Goal: Information Seeking & Learning: Compare options

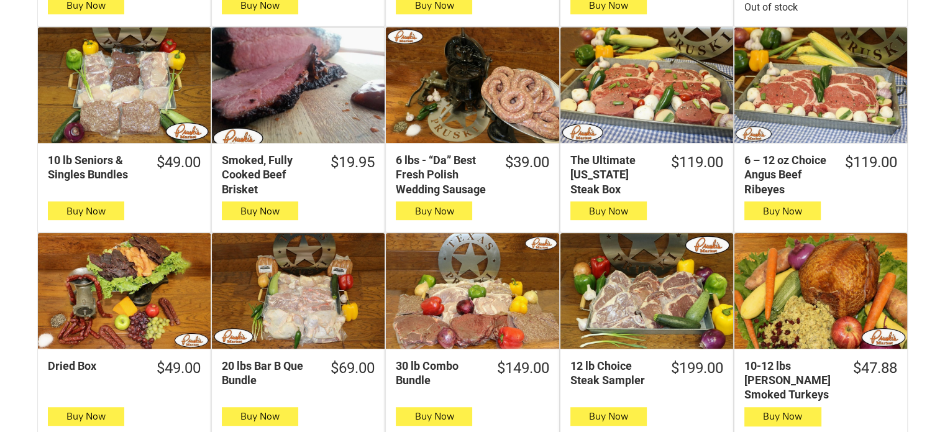
scroll to position [584, 0]
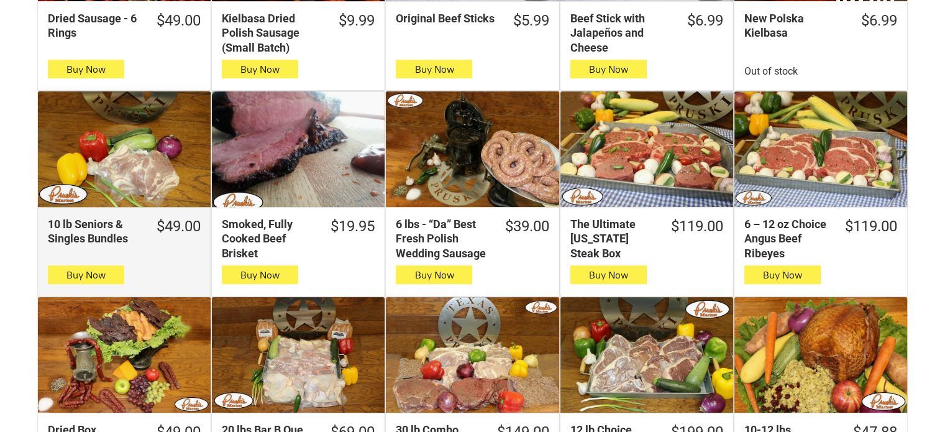
click at [129, 131] on div "10 lb Seniors & Singles Bundles" at bounding box center [124, 148] width 173 height 115
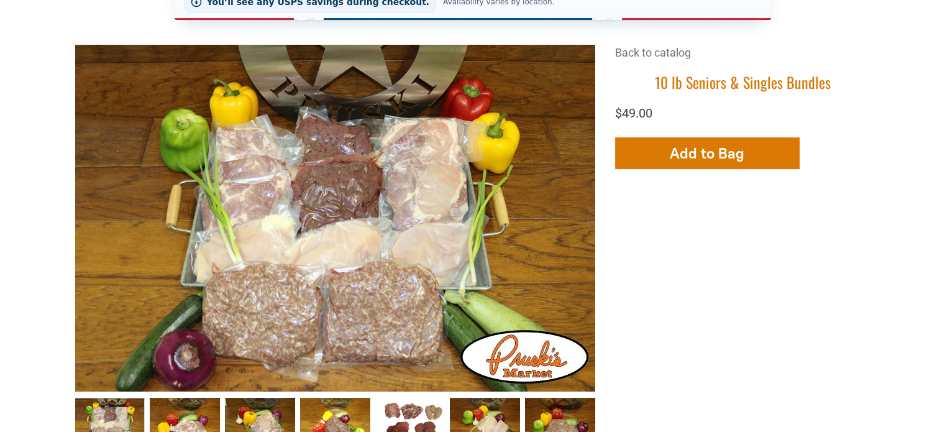
scroll to position [367, 0]
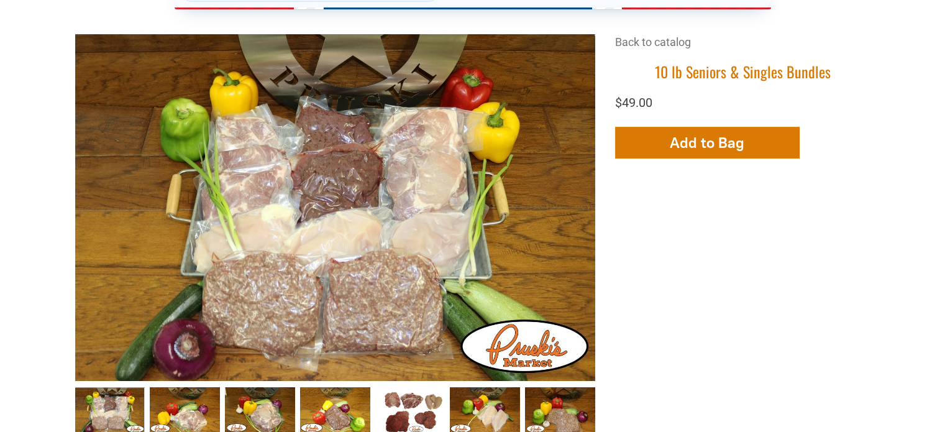
click at [716, 283] on div "+7 +6 +5 +4 +3 +2 Back to catalog 10 lb Seniors & Singles Bundles $49.00 Add Mo…" at bounding box center [472, 327] width 795 height 586
click at [427, 387] on link "Seniors &amp; Singles Bundles005 4" at bounding box center [410, 409] width 70 height 45
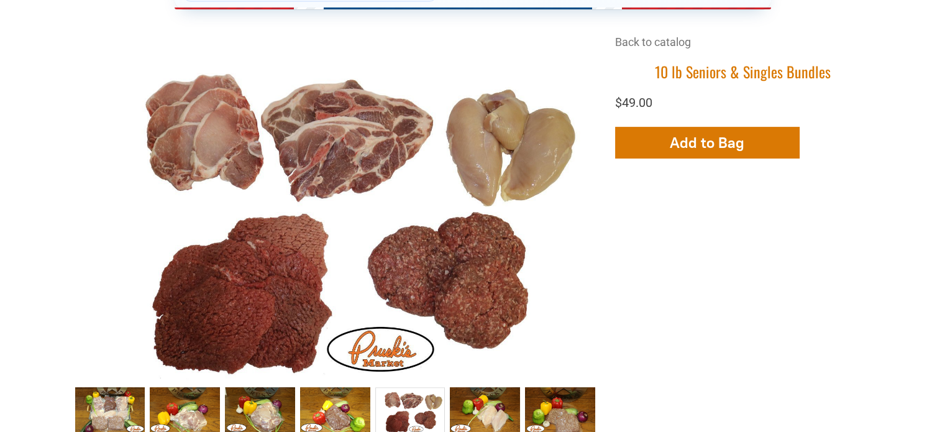
click at [705, 295] on div "+7 +6 +5 +4 +3 +2 Back to catalog 10 lb Seniors & Singles Bundles $49.00 Add Mo…" at bounding box center [472, 327] width 795 height 586
click at [802, 203] on div "+7 +6 +5 +4 +3 +2 Back to catalog 10 lb Seniors & Singles Bundles $49.00 Add Mo…" at bounding box center [472, 327] width 795 height 586
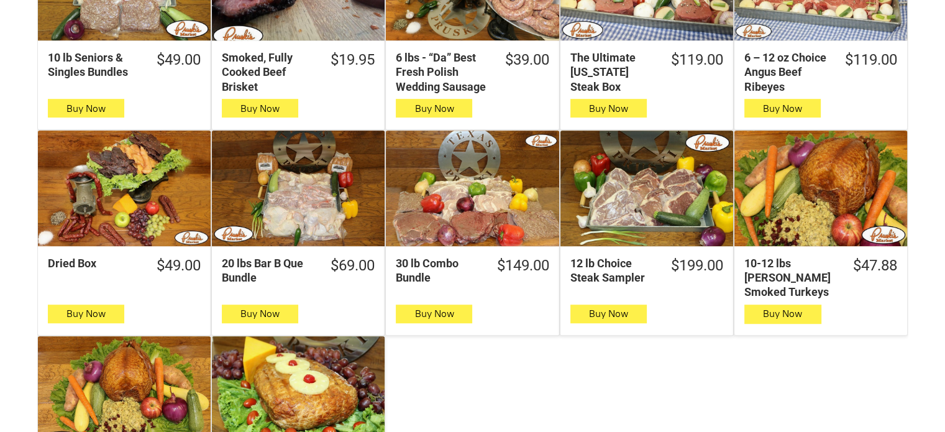
scroll to position [768, 0]
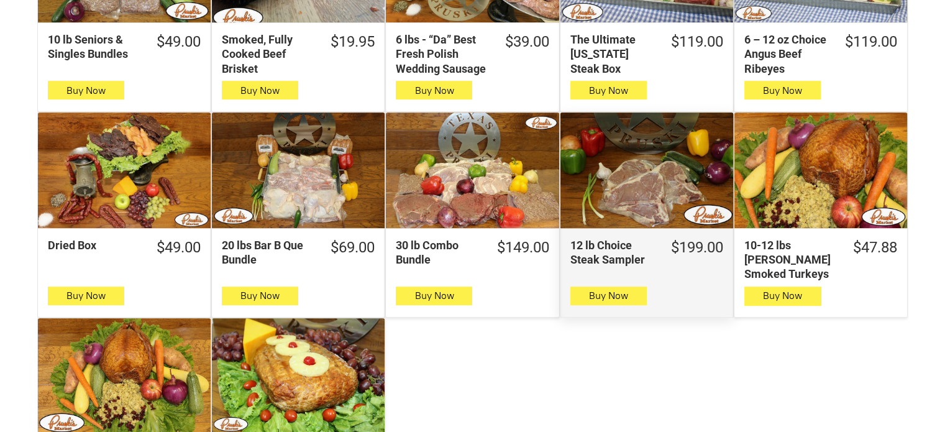
click at [658, 177] on div "12 lb Choice Steak Sampler" at bounding box center [646, 169] width 173 height 115
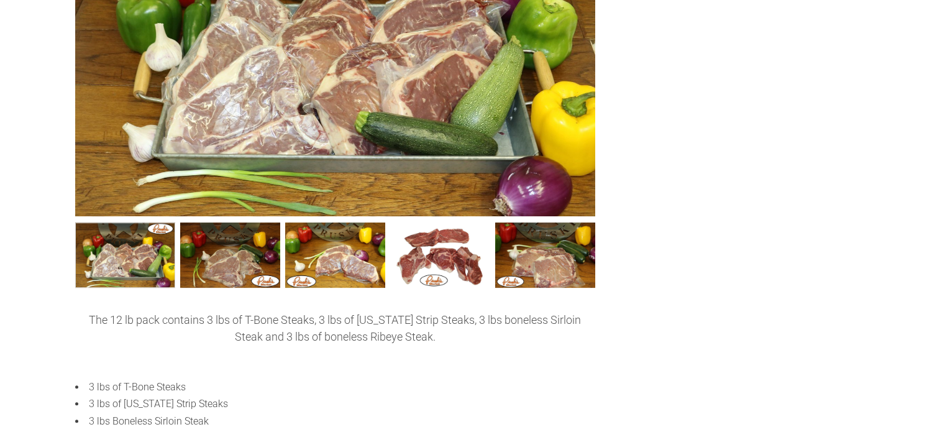
scroll to position [525, 0]
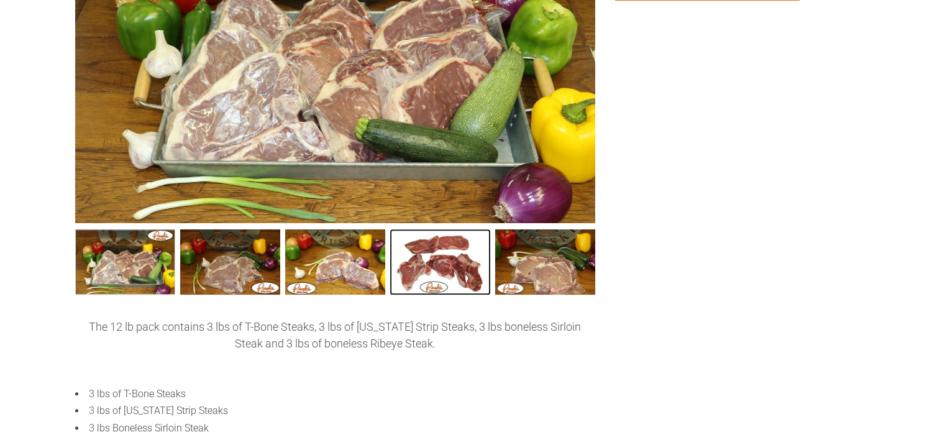
click at [437, 229] on link "12 lb Choice Steak Sampler004 3" at bounding box center [440, 261] width 100 height 65
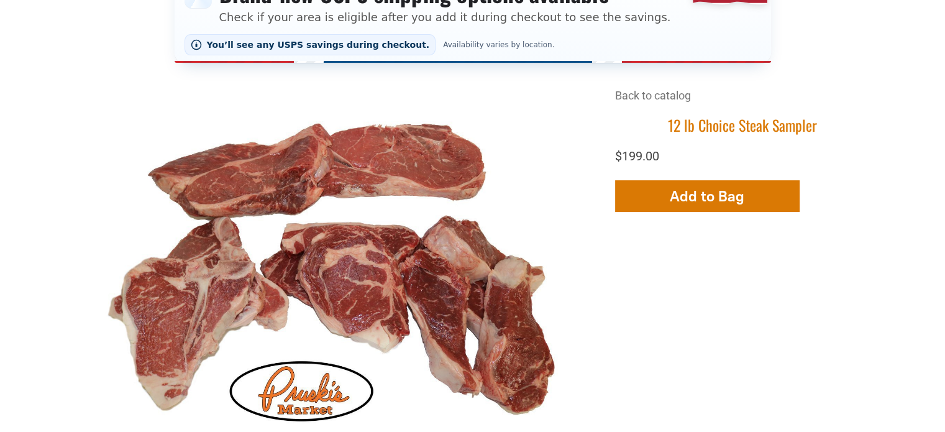
scroll to position [310, 0]
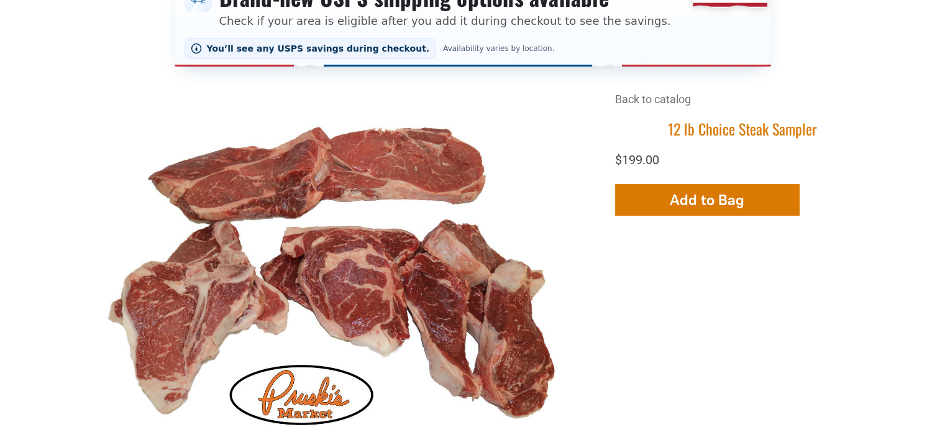
click at [693, 322] on div "+5 +4 +3 +2 Back to catalog 12 lb Choice Steak Sampler $199.00 Add More Add to …" at bounding box center [472, 403] width 795 height 625
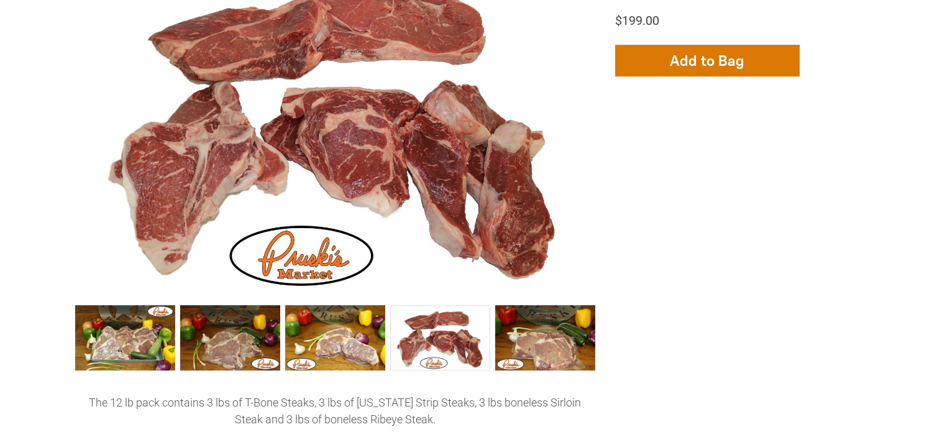
scroll to position [477, 0]
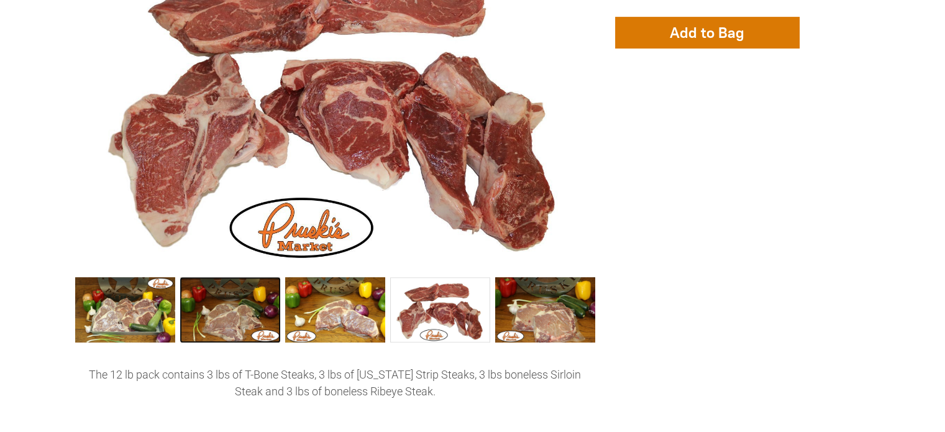
click at [215, 290] on link "12 lb Choice Steak Sampler002 1" at bounding box center [230, 309] width 100 height 65
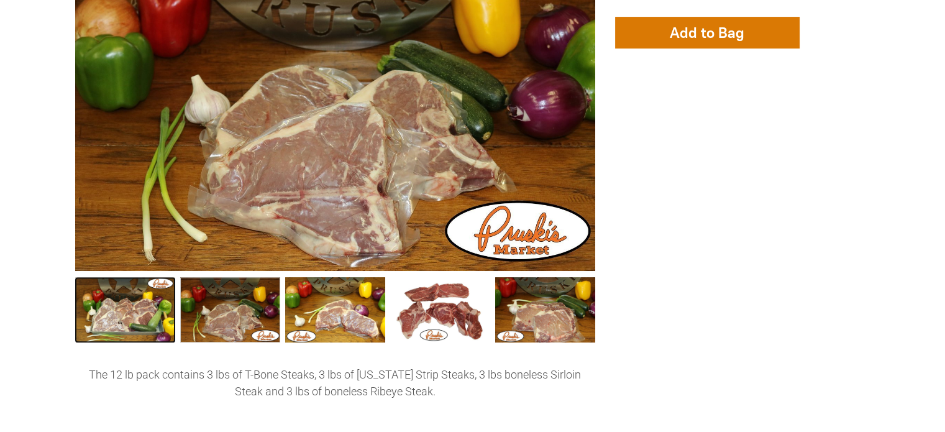
click at [149, 278] on link "12 lb Choice Steak Sampler 0" at bounding box center [125, 309] width 100 height 65
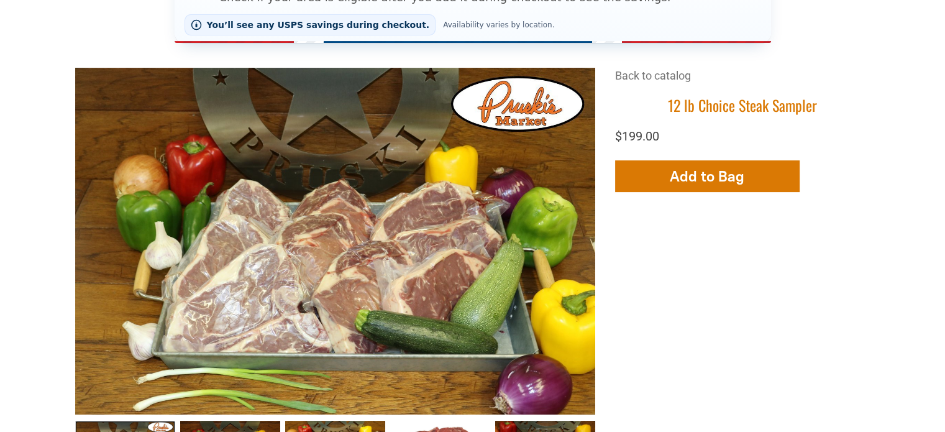
scroll to position [348, 0]
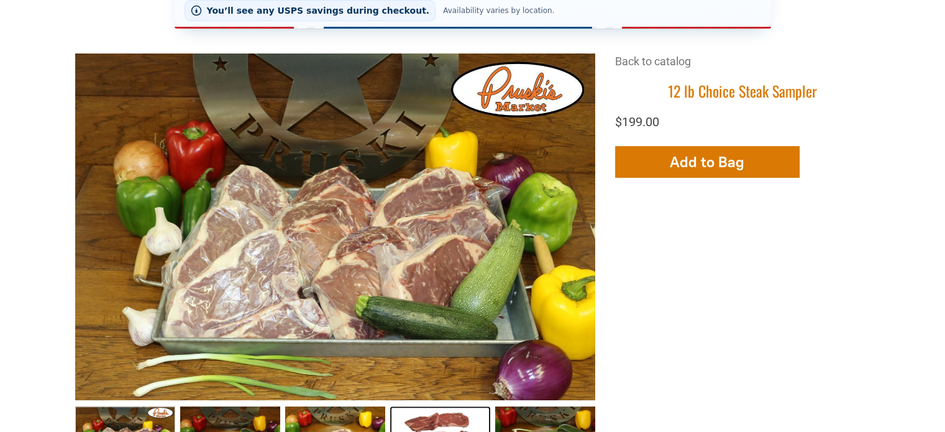
click at [440, 406] on link "12 lb Choice Steak Sampler004 3" at bounding box center [440, 438] width 100 height 65
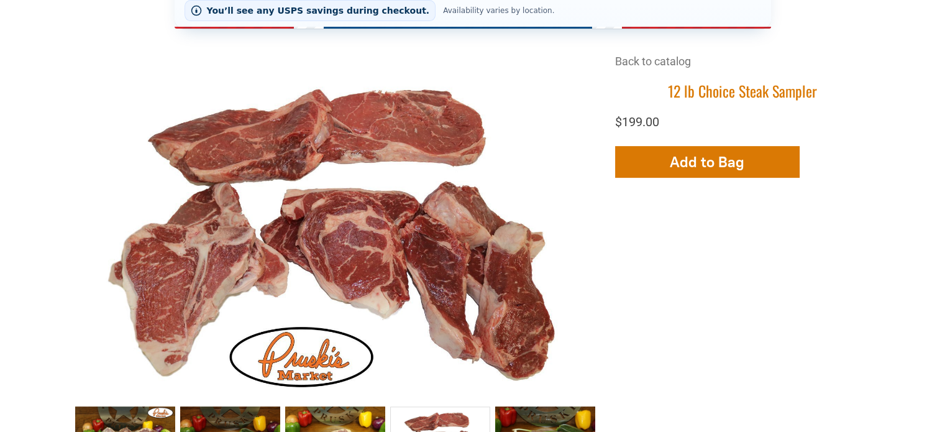
click at [701, 296] on div "+5 +4 +3 +2 Back to catalog 12 lb Choice Steak Sampler $199.00 Add More Add to …" at bounding box center [472, 365] width 795 height 625
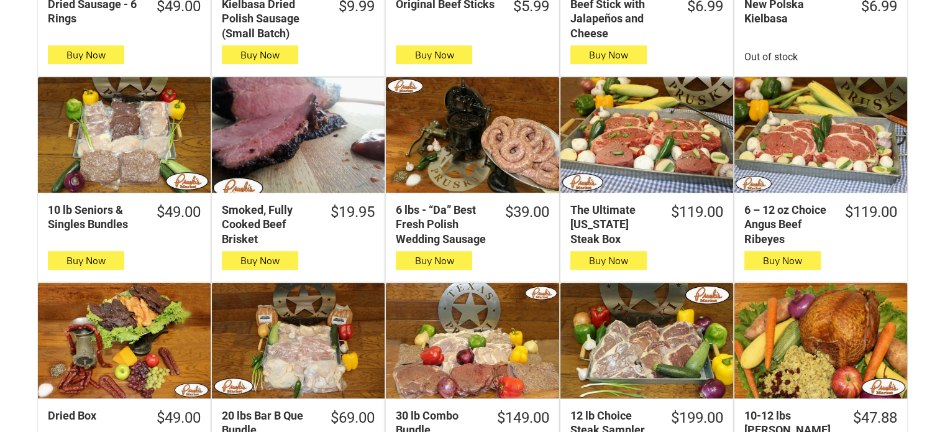
scroll to position [601, 0]
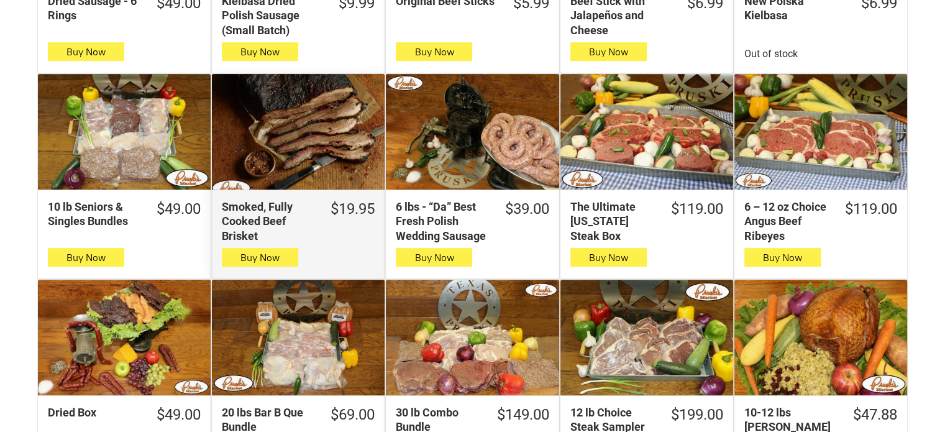
click at [293, 124] on div "Smoked, Fully Cooked Beef Brisket" at bounding box center [298, 131] width 173 height 115
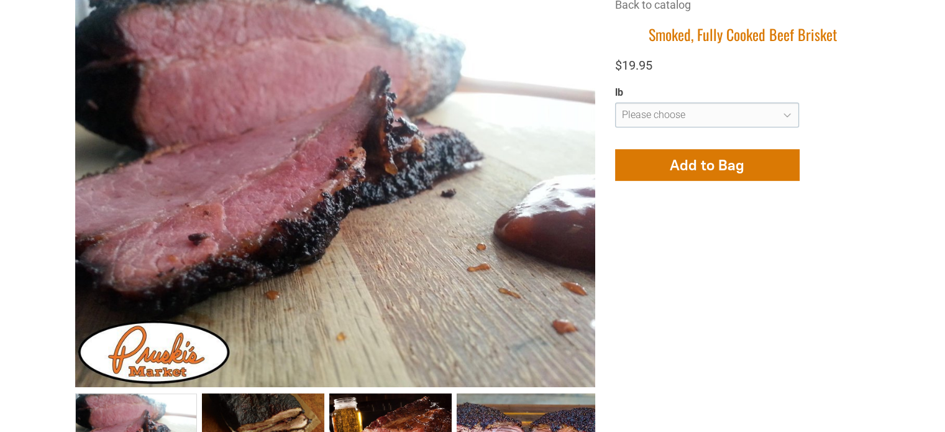
scroll to position [400, 0]
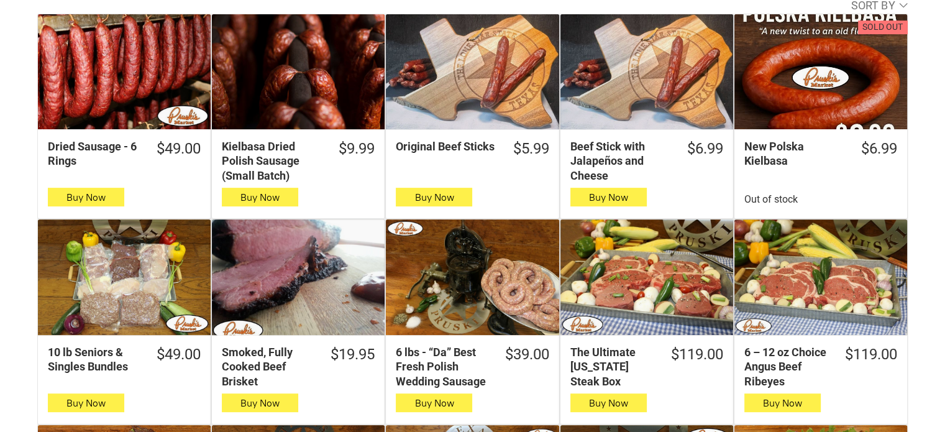
scroll to position [474, 0]
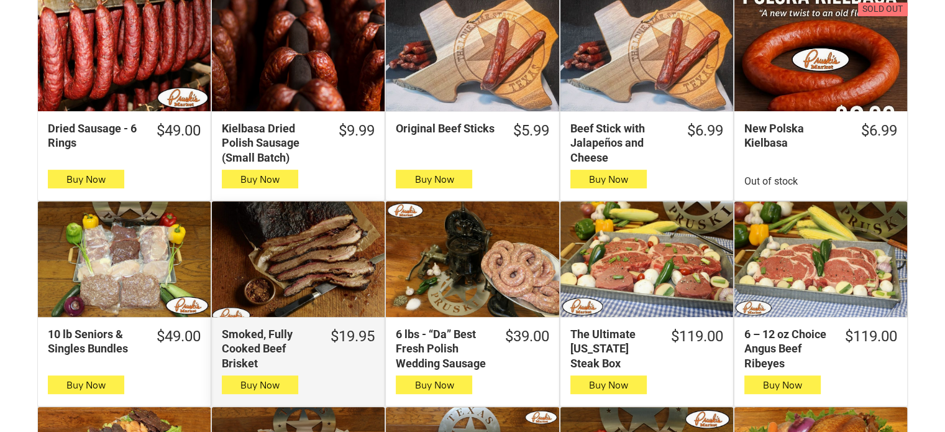
click at [339, 228] on div "Smoked, Fully Cooked Beef Brisket" at bounding box center [298, 258] width 173 height 115
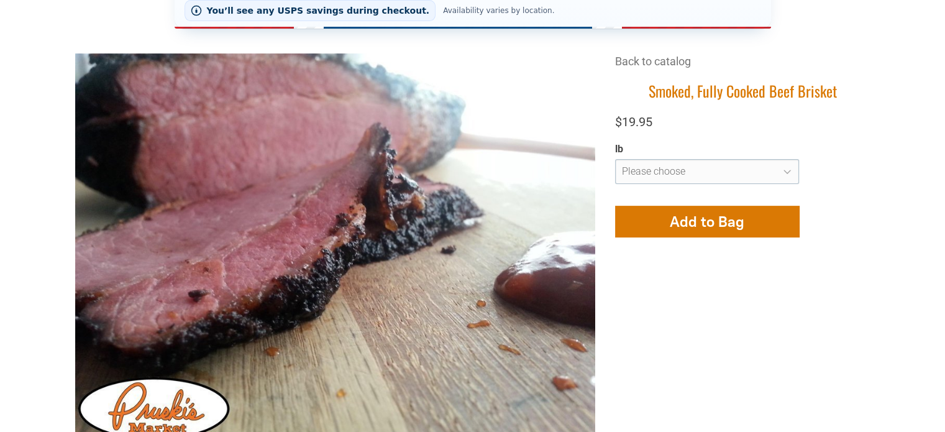
scroll to position [365, 0]
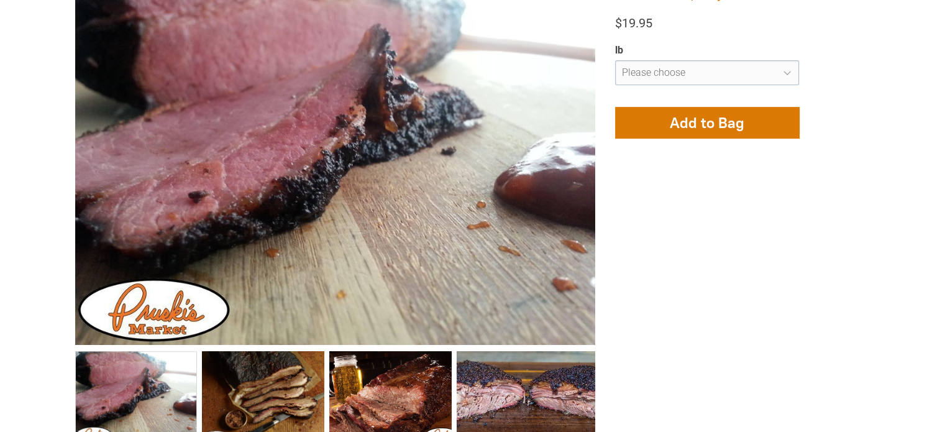
scroll to position [451, 0]
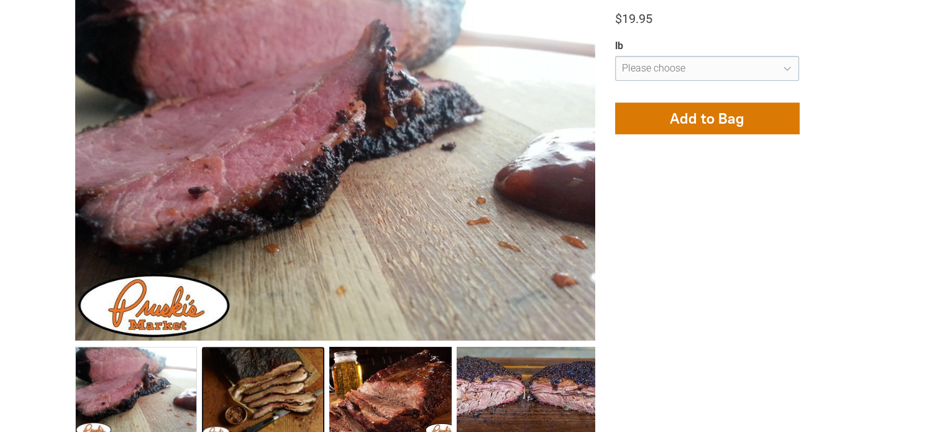
click at [288, 347] on link "Smoked, Fully Cooked Beef Brisket 1" at bounding box center [263, 392] width 122 height 91
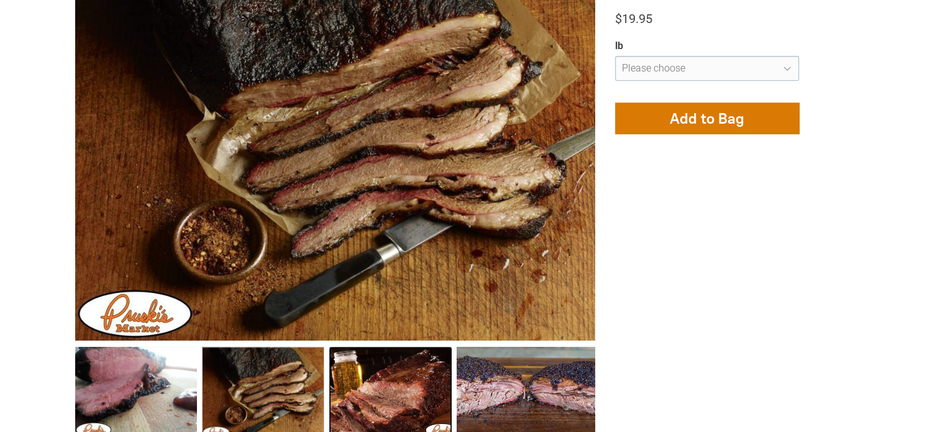
click at [400, 367] on link "Smoked, Fully Cooked Beef Brisket 2" at bounding box center [390, 392] width 122 height 91
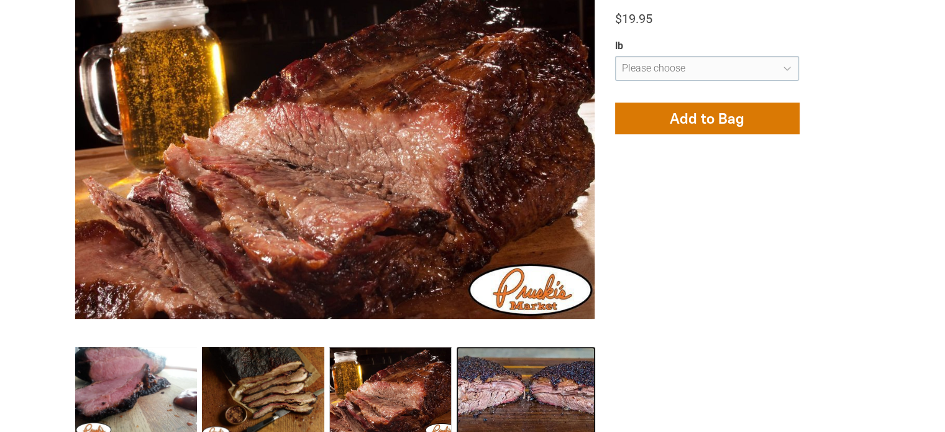
click at [509, 360] on link "Smoked, Fully Cooked Beef Brisket 3" at bounding box center [526, 392] width 139 height 91
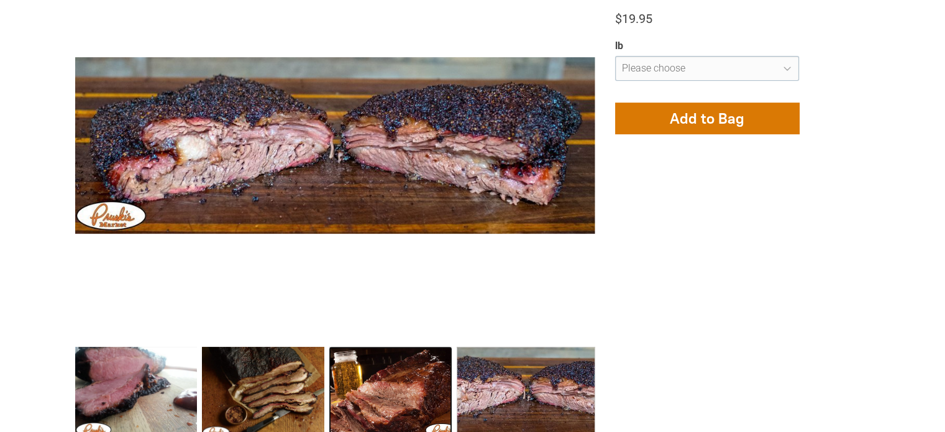
click at [376, 385] on link "Smoked, Fully Cooked Beef Brisket 2" at bounding box center [390, 392] width 122 height 91
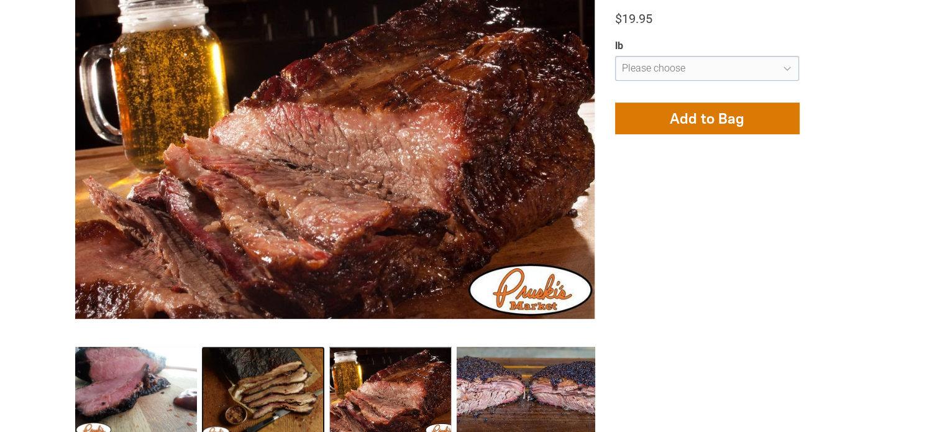
click at [269, 375] on link "Smoked, Fully Cooked Beef Brisket 1" at bounding box center [263, 392] width 122 height 91
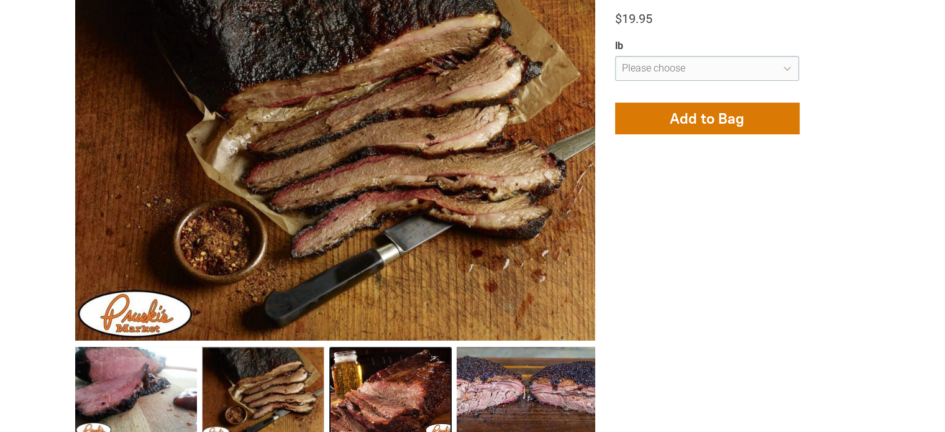
click at [371, 360] on link "Smoked, Fully Cooked Beef Brisket 2" at bounding box center [390, 392] width 122 height 91
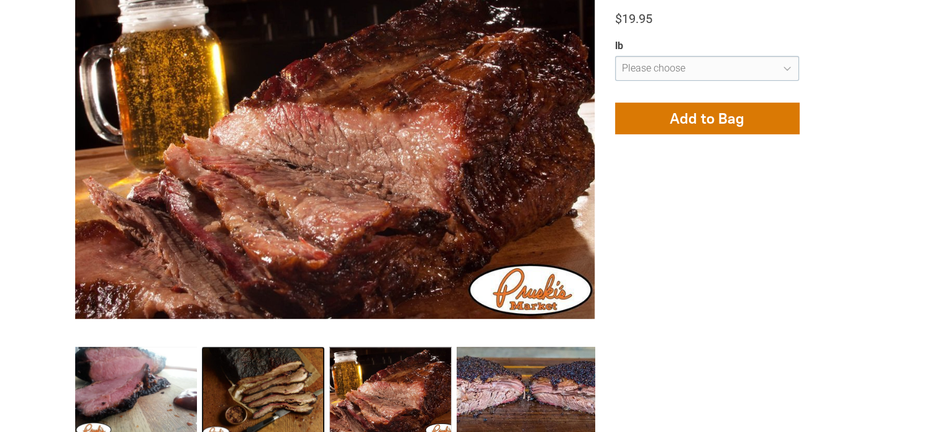
click at [268, 347] on link "Smoked, Fully Cooked Beef Brisket 1" at bounding box center [263, 392] width 122 height 91
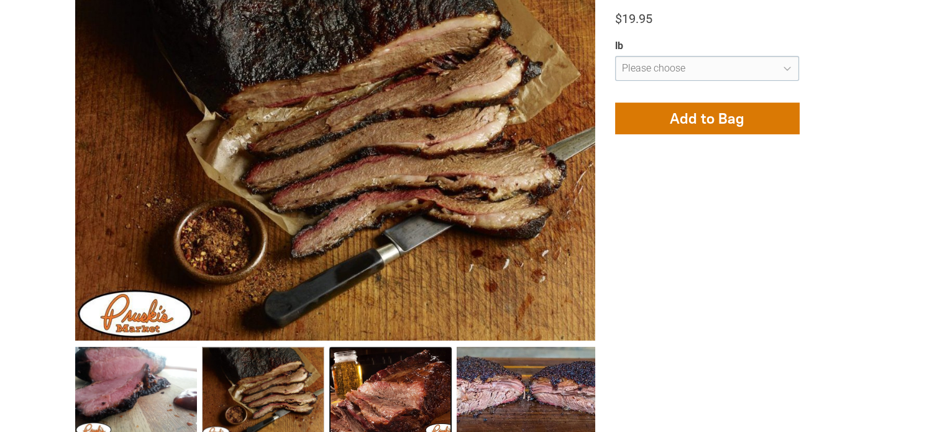
click at [393, 372] on link "Smoked, Fully Cooked Beef Brisket 2" at bounding box center [390, 392] width 122 height 91
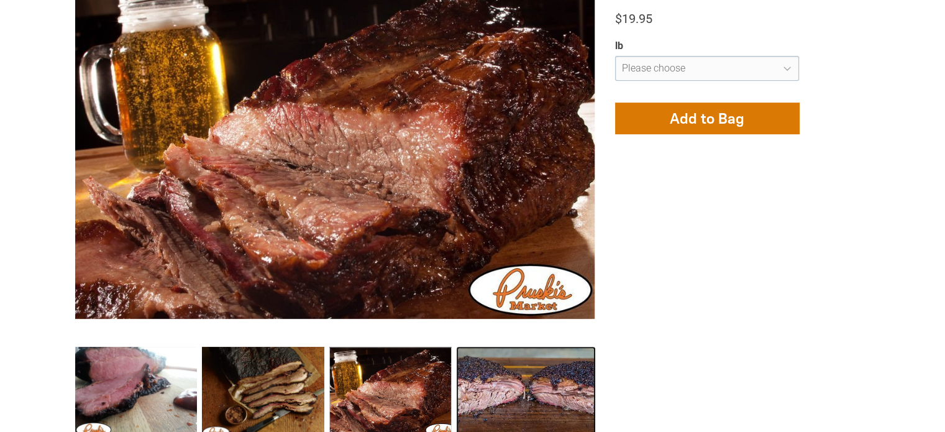
click at [524, 367] on link "Smoked, Fully Cooked Beef Brisket 3" at bounding box center [526, 392] width 139 height 91
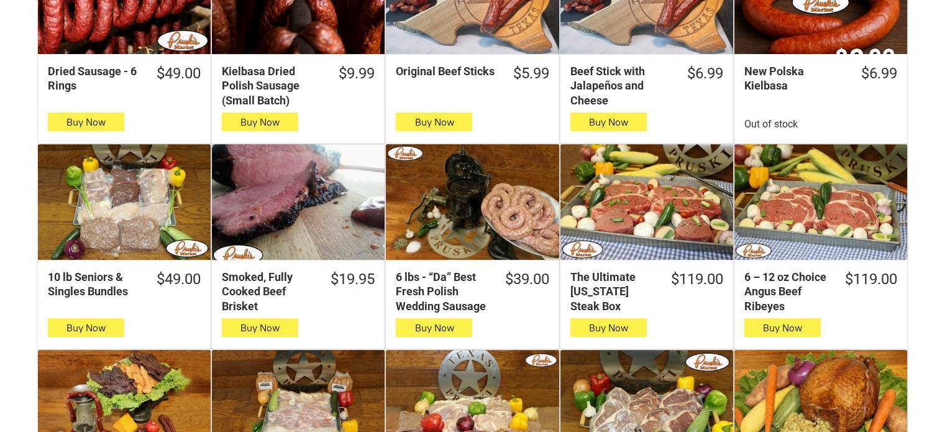
scroll to position [567, 0]
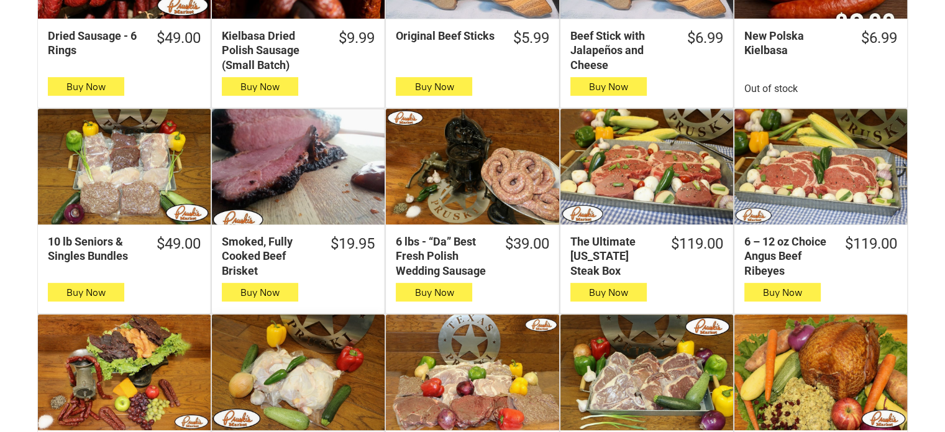
click at [311, 350] on div "20 lbs Bar B Que Bundle" at bounding box center [298, 371] width 173 height 115
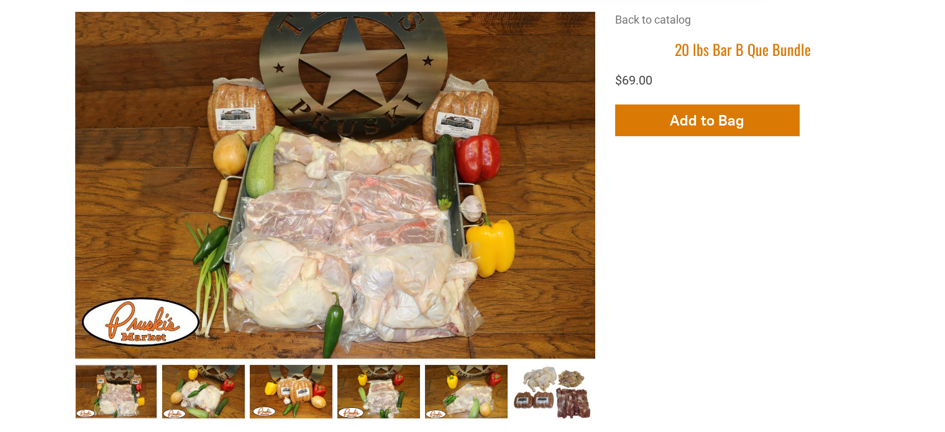
scroll to position [396, 0]
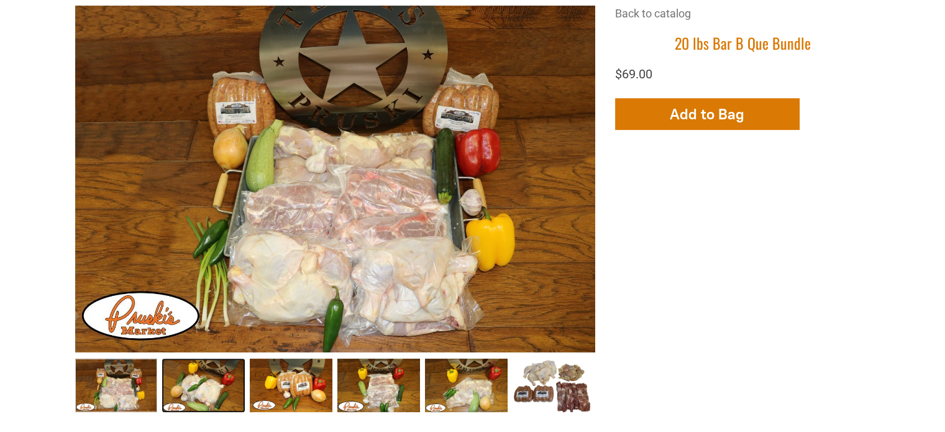
click at [209, 358] on link "20 lbs Bar B Que Bundle002 1" at bounding box center [203, 384] width 83 height 53
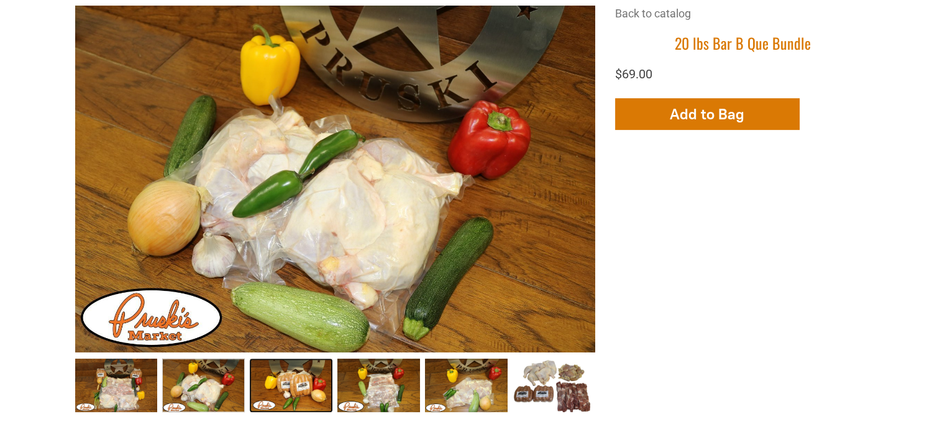
click at [281, 358] on link "20 lbs Bar B Que Bundle003 2" at bounding box center [291, 384] width 83 height 53
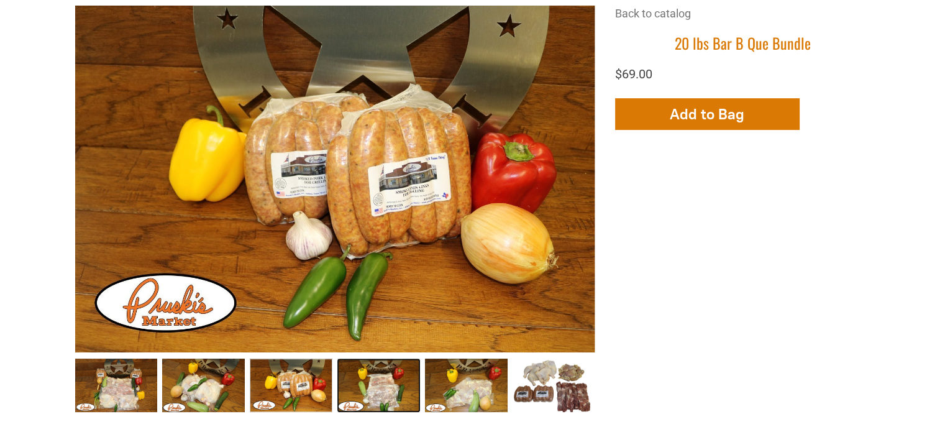
click at [394, 358] on link "20 lbs Bar B Que Bundle004 3" at bounding box center [378, 384] width 83 height 53
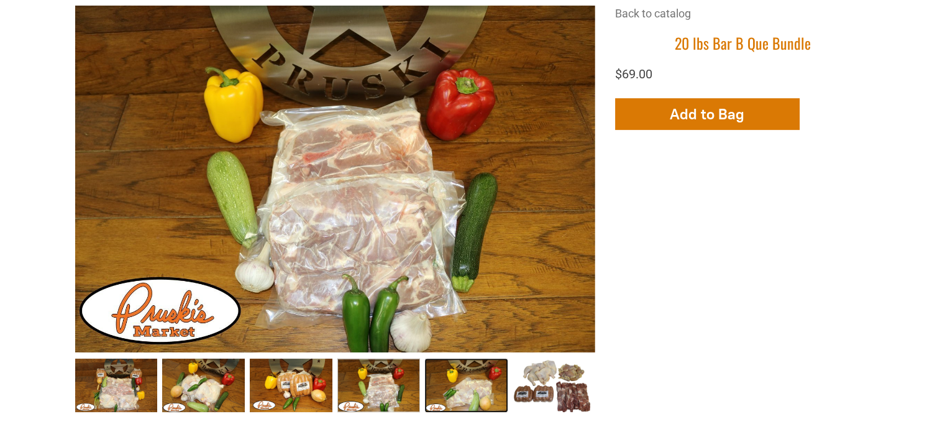
click at [452, 358] on link "20 lbs Bar B Que Bundle005 4" at bounding box center [466, 384] width 83 height 53
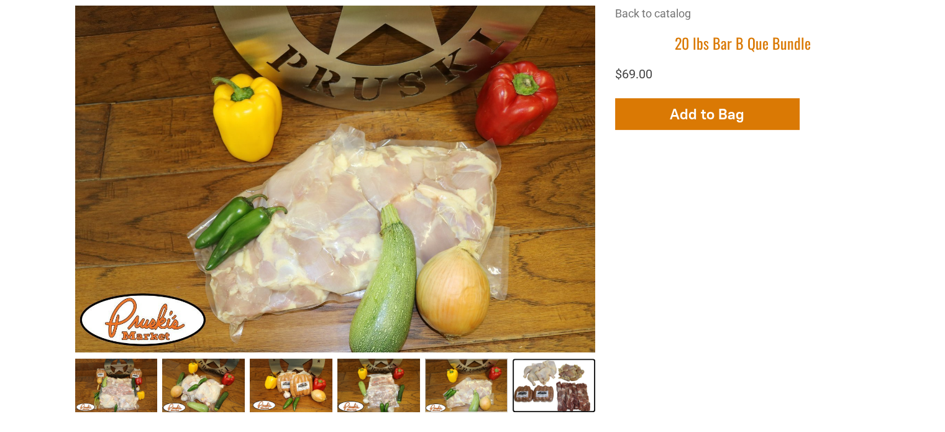
click at [556, 361] on link "20 lbs Bar B Que Bundle006 5" at bounding box center [554, 384] width 83 height 53
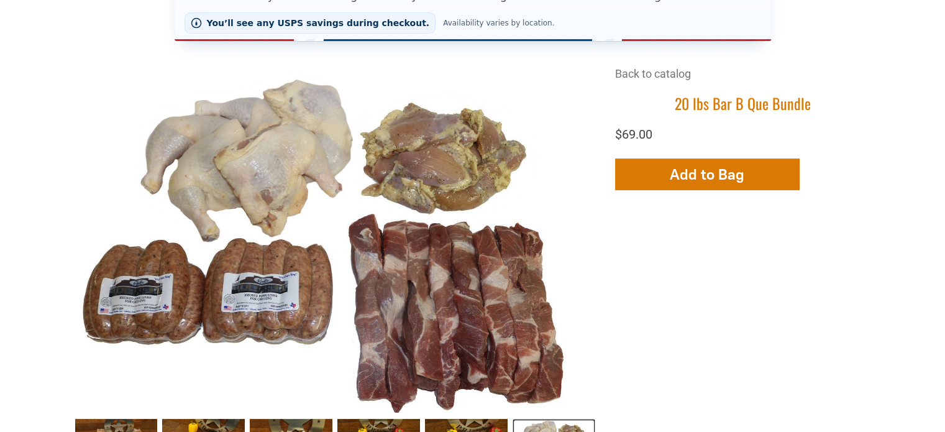
scroll to position [339, 0]
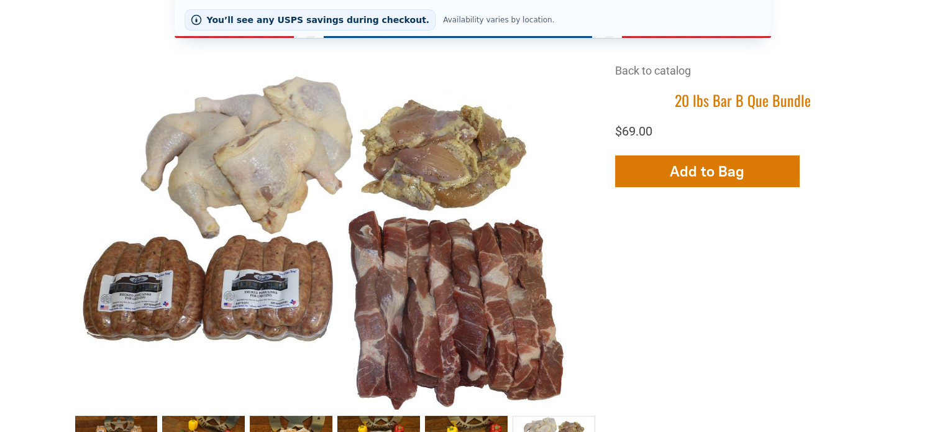
click at [707, 285] on div "+6 +5 +4 +3 +2 Back to catalog 20 lbs Bar B Que Bundle $69.00 Add More Add to B…" at bounding box center [472, 370] width 795 height 614
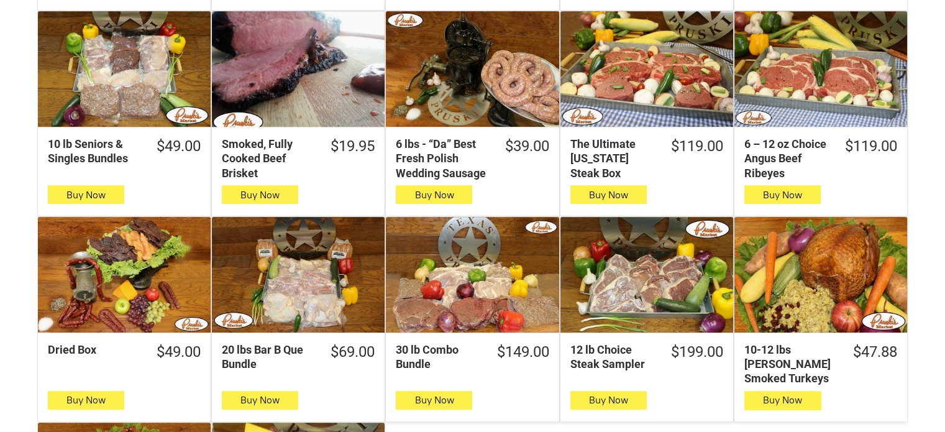
scroll to position [681, 0]
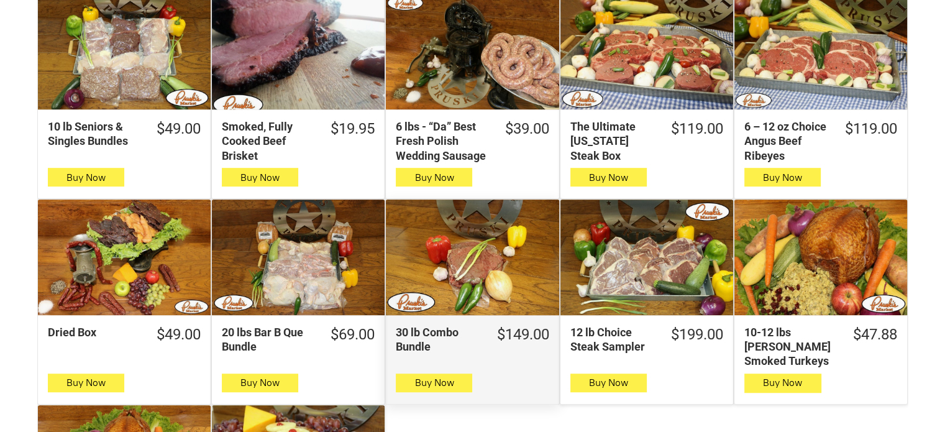
click at [518, 235] on div "30 lb Combo Bundle" at bounding box center [472, 256] width 173 height 115
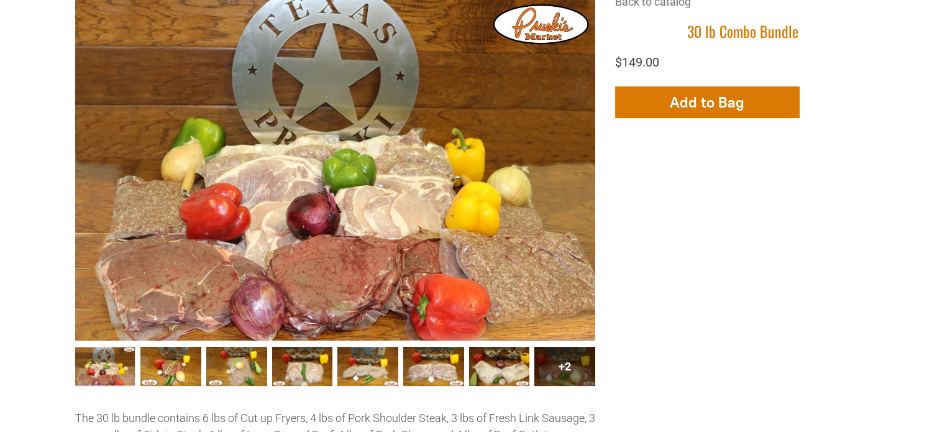
scroll to position [424, 0]
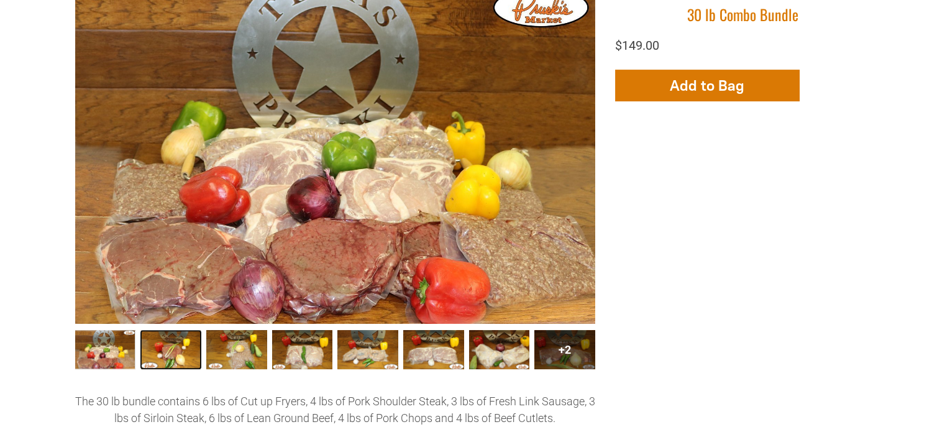
click at [174, 330] on link "30 lb Combo Bundle002 1" at bounding box center [170, 349] width 61 height 39
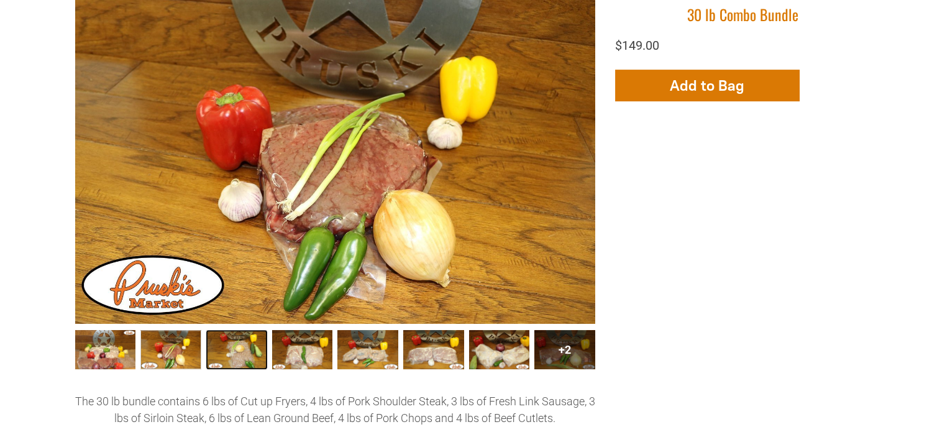
click at [239, 330] on link "30 lb Combo Bundle003 2" at bounding box center [236, 349] width 61 height 39
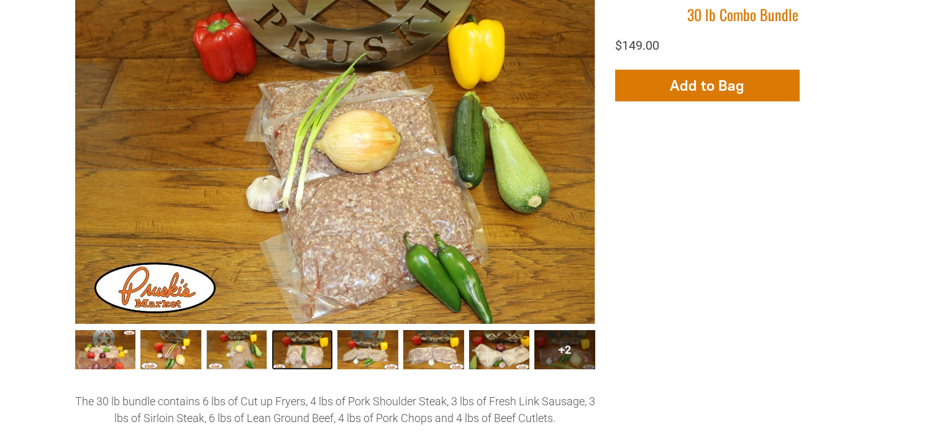
click at [298, 330] on link "30 lb Combo Bundle004 3" at bounding box center [302, 349] width 61 height 39
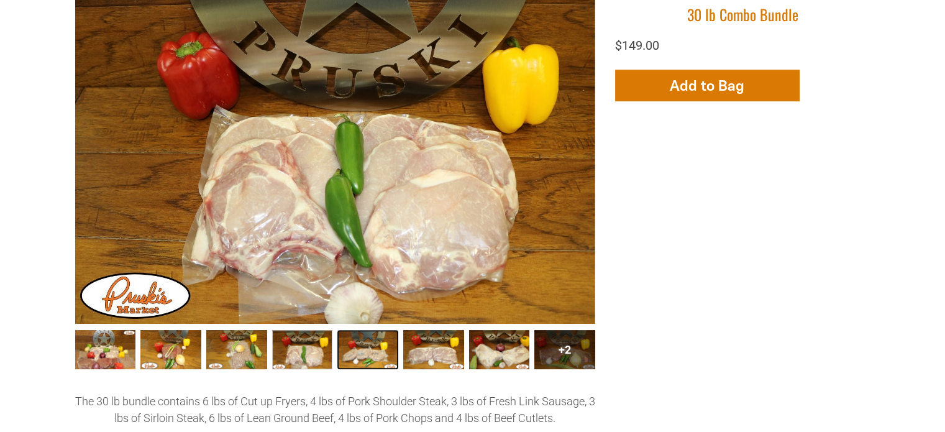
click at [375, 330] on link "30 lb Combo Bundle005 4" at bounding box center [367, 349] width 61 height 39
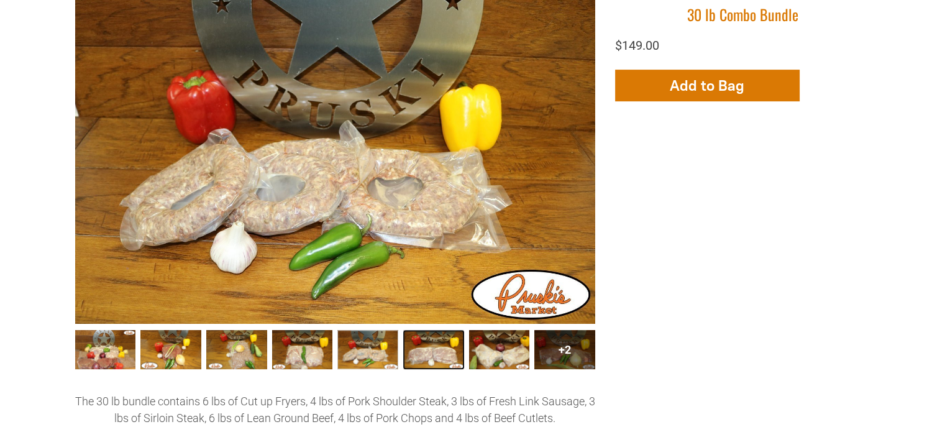
click at [430, 330] on link "30 lb Combo Bundle006 5" at bounding box center [433, 349] width 61 height 39
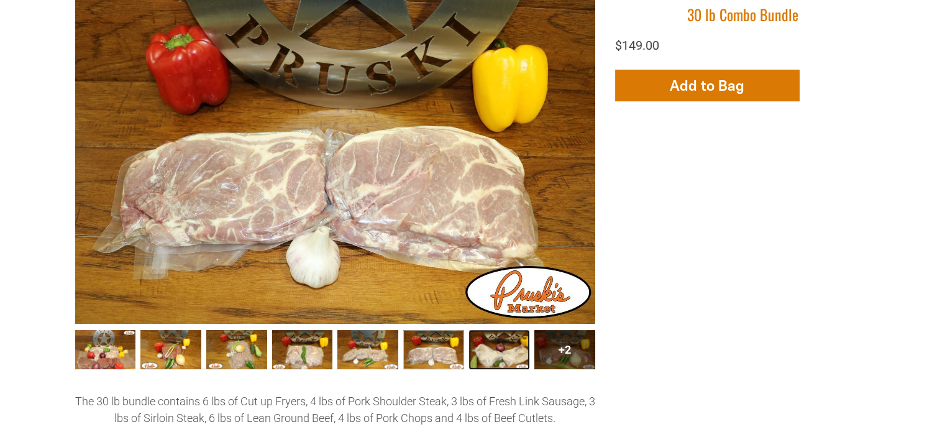
click at [492, 330] on link "30 lb Combo Bundle007 6" at bounding box center [499, 349] width 61 height 39
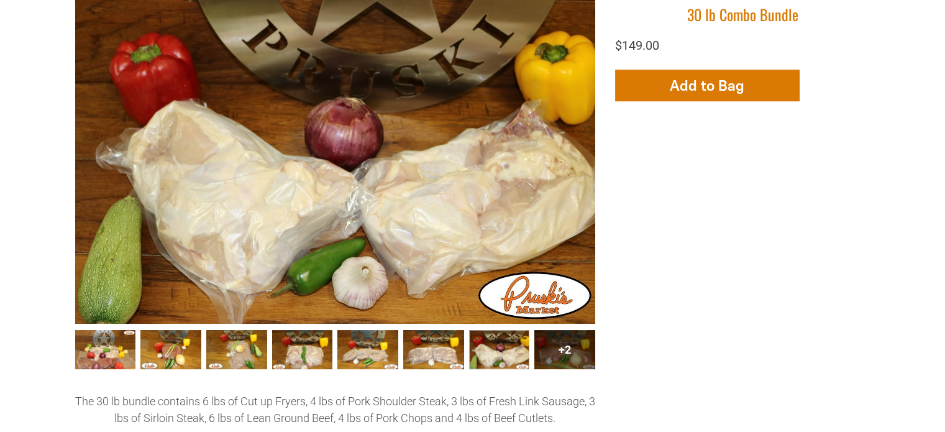
click at [552, 330] on div "+2" at bounding box center [564, 349] width 61 height 39
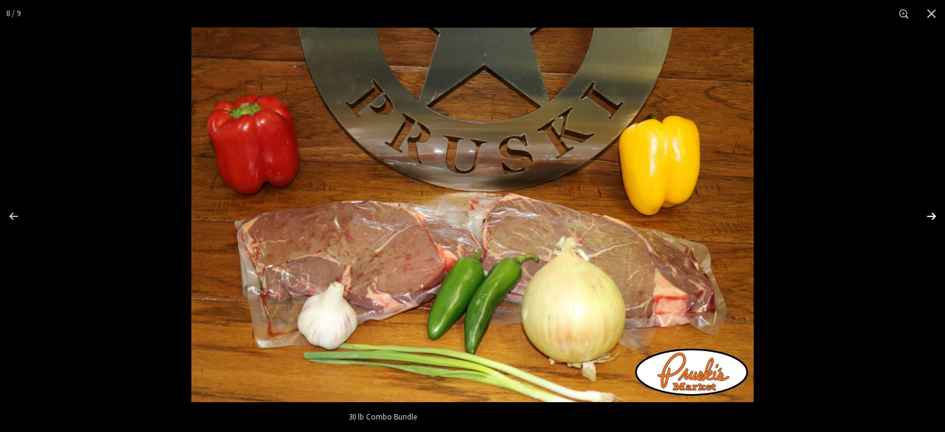
click at [934, 213] on div "Images Gallery" at bounding box center [922, 216] width 43 height 62
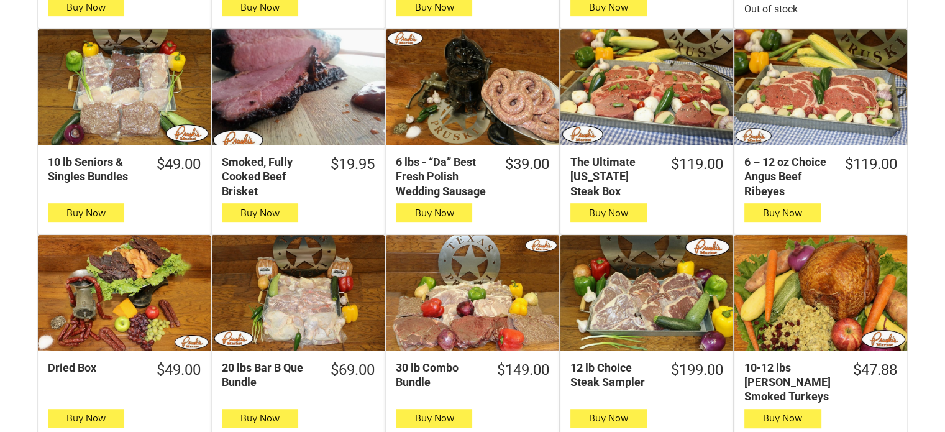
scroll to position [657, 0]
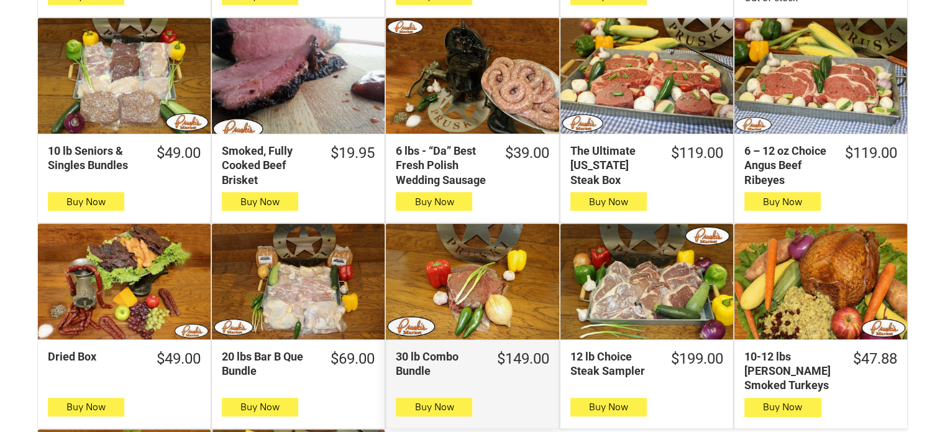
click at [458, 280] on div "30 lb Combo Bundle" at bounding box center [472, 281] width 173 height 115
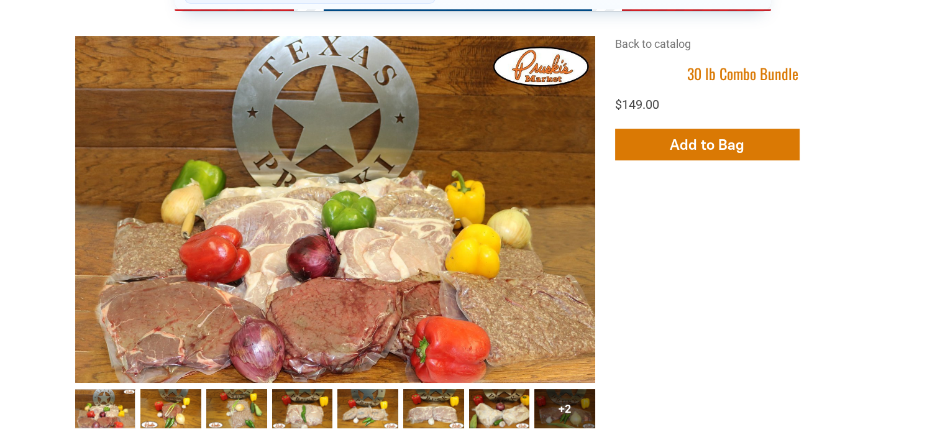
scroll to position [395, 0]
